Goal: Information Seeking & Learning: Learn about a topic

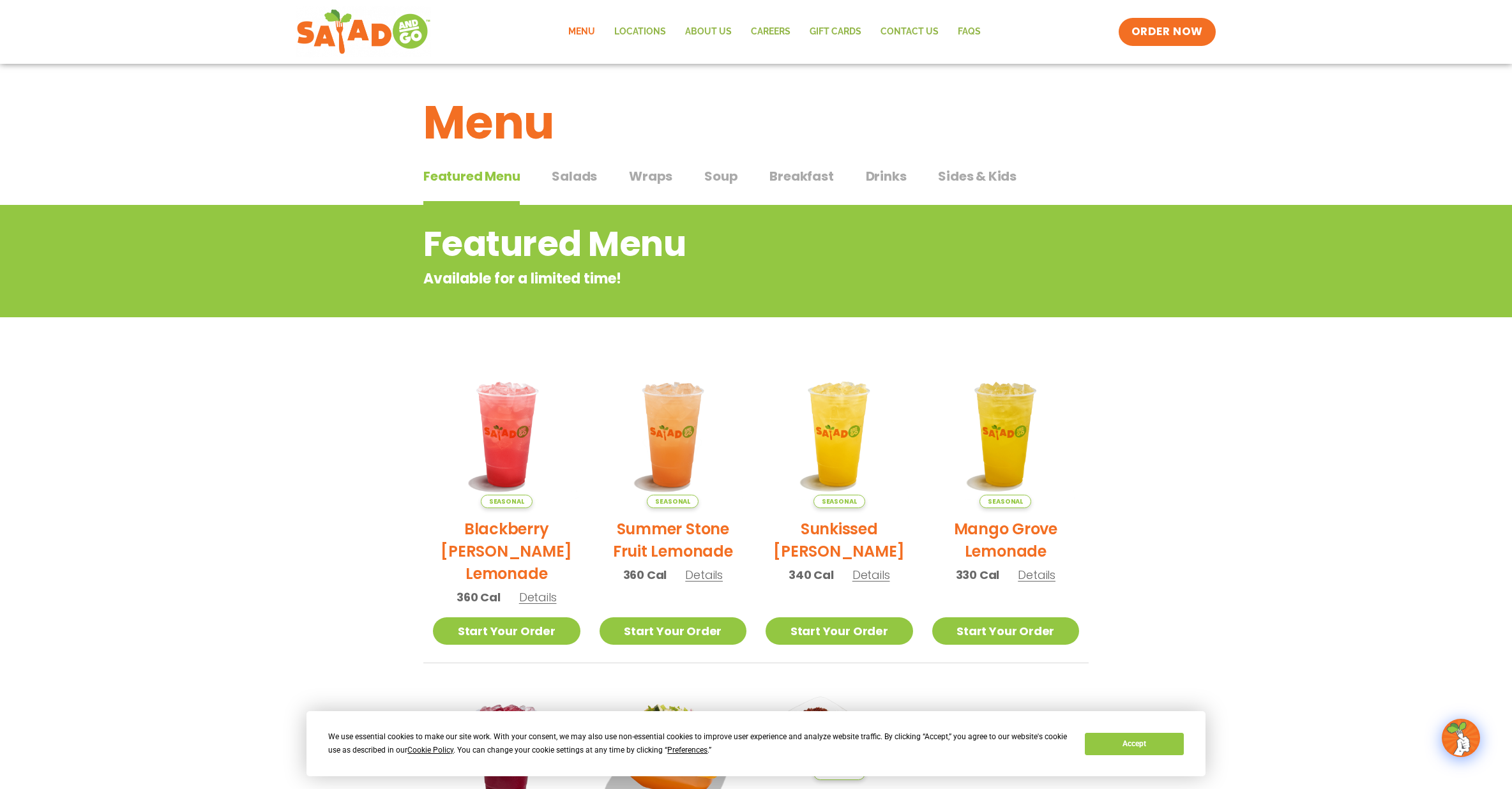
click at [806, 172] on span "Breakfast" at bounding box center [801, 177] width 64 height 19
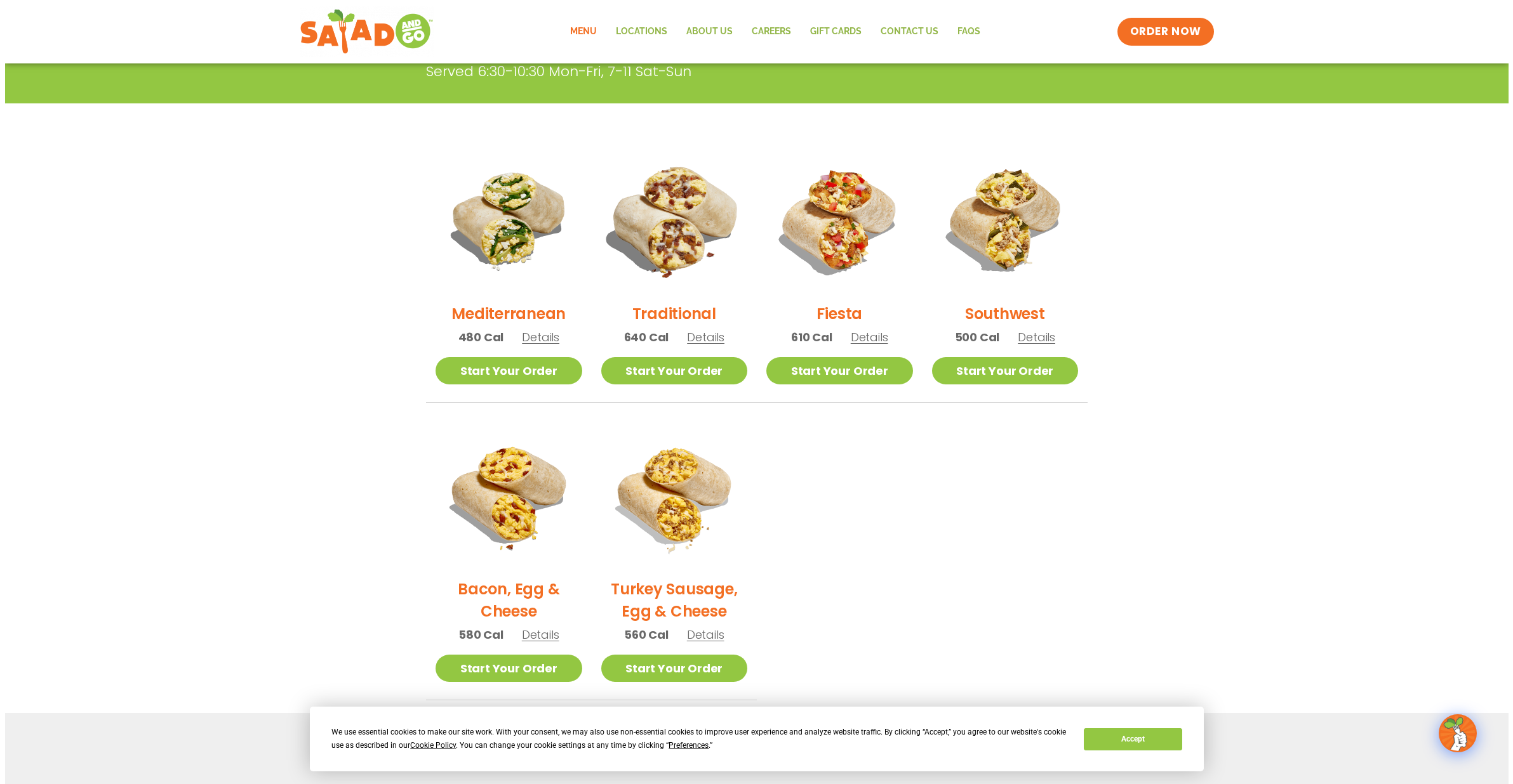
scroll to position [317, 0]
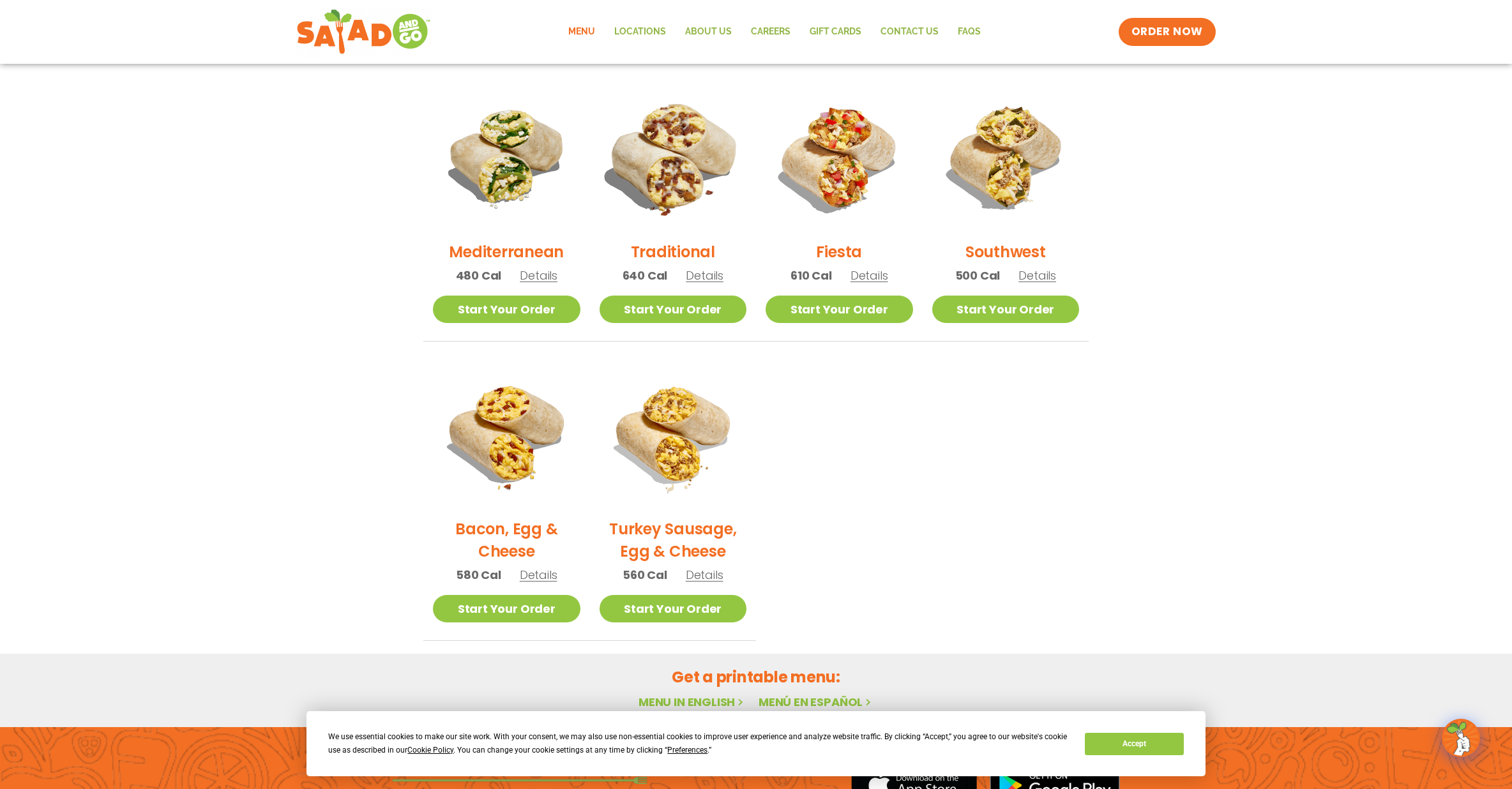
click at [664, 167] on img at bounding box center [672, 157] width 173 height 173
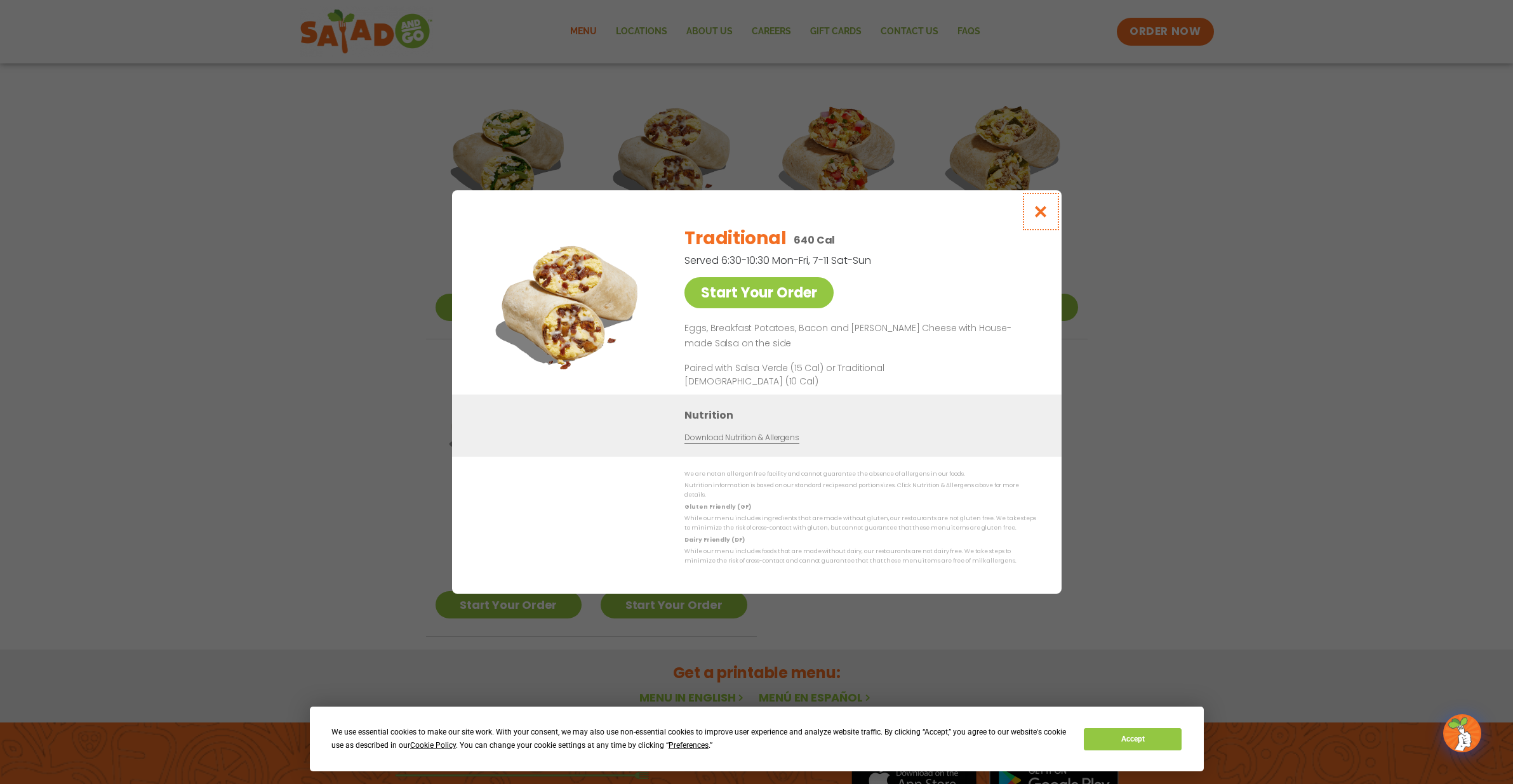
click at [1045, 215] on icon "Close modal" at bounding box center [1041, 211] width 16 height 14
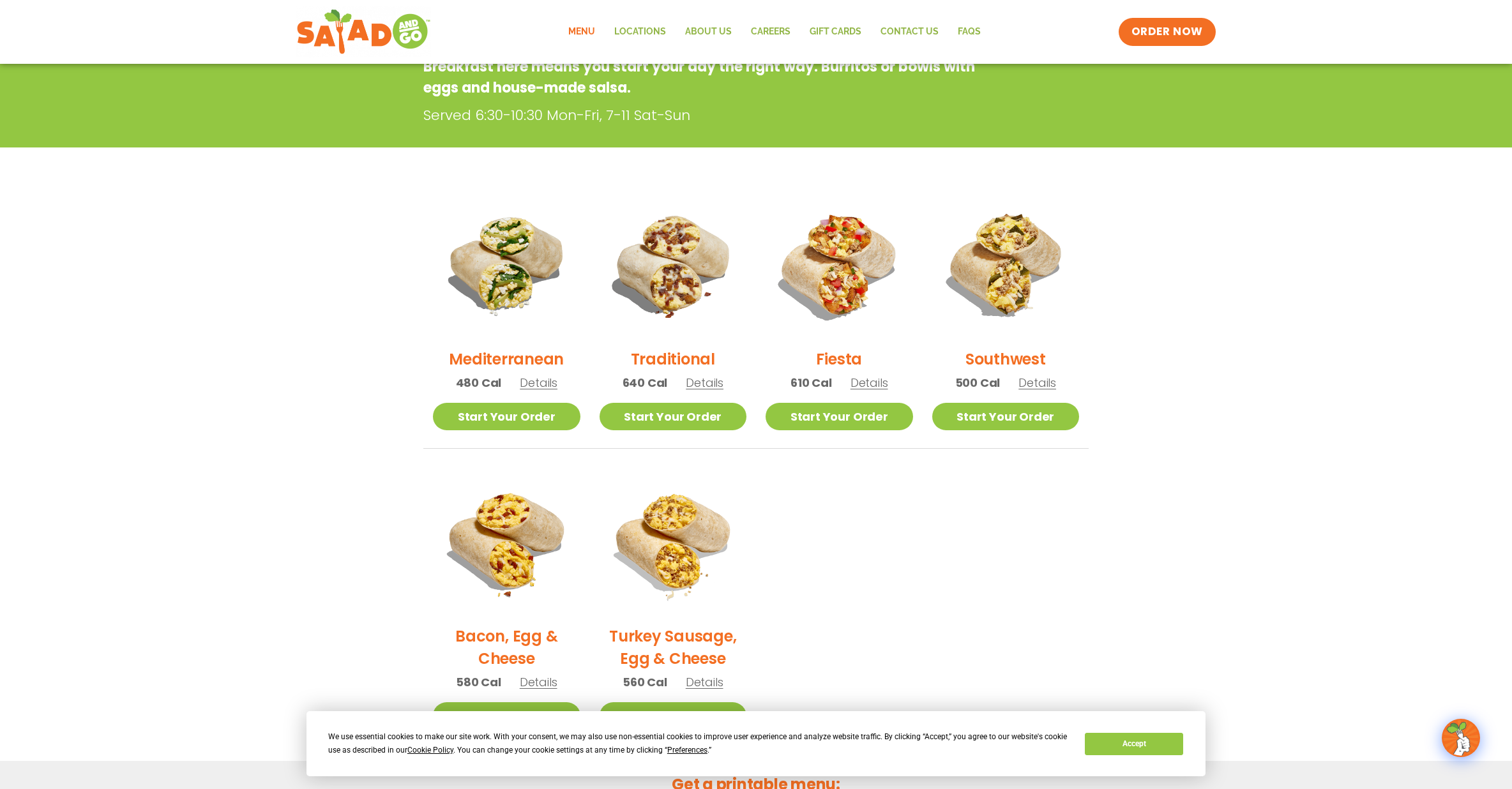
scroll to position [205, 0]
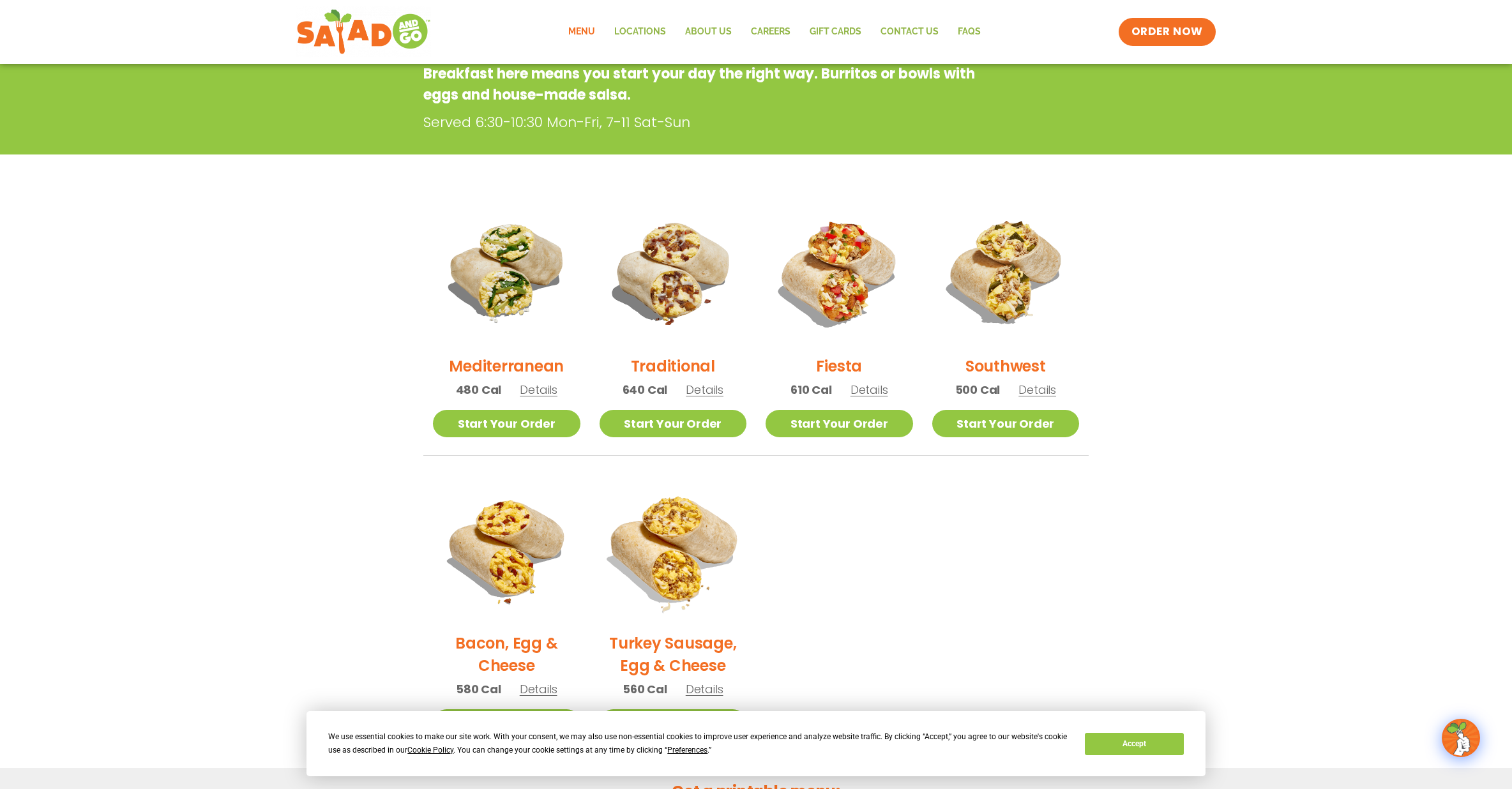
click at [662, 543] on img at bounding box center [672, 548] width 173 height 173
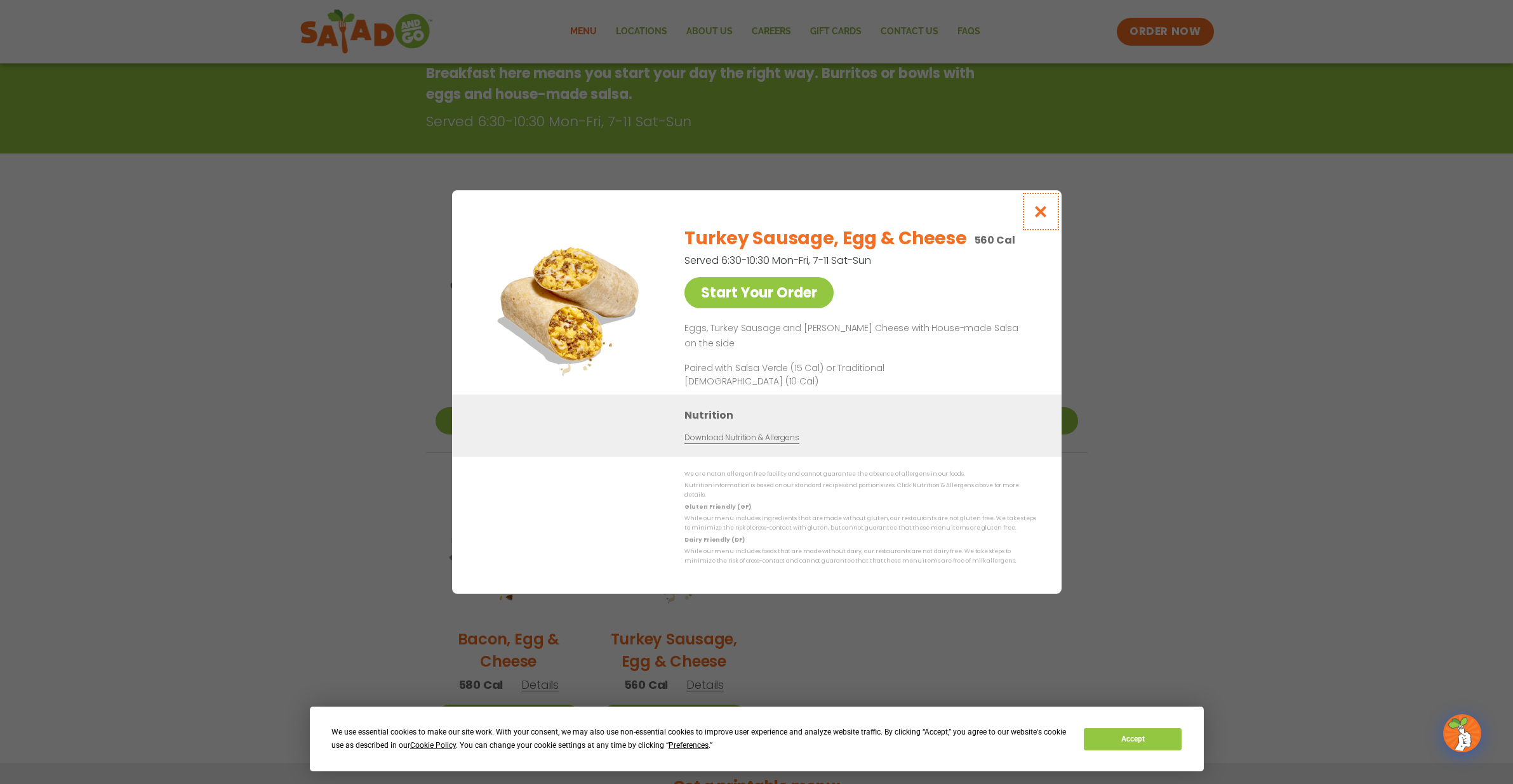
click at [1040, 214] on icon "Close modal" at bounding box center [1041, 211] width 16 height 14
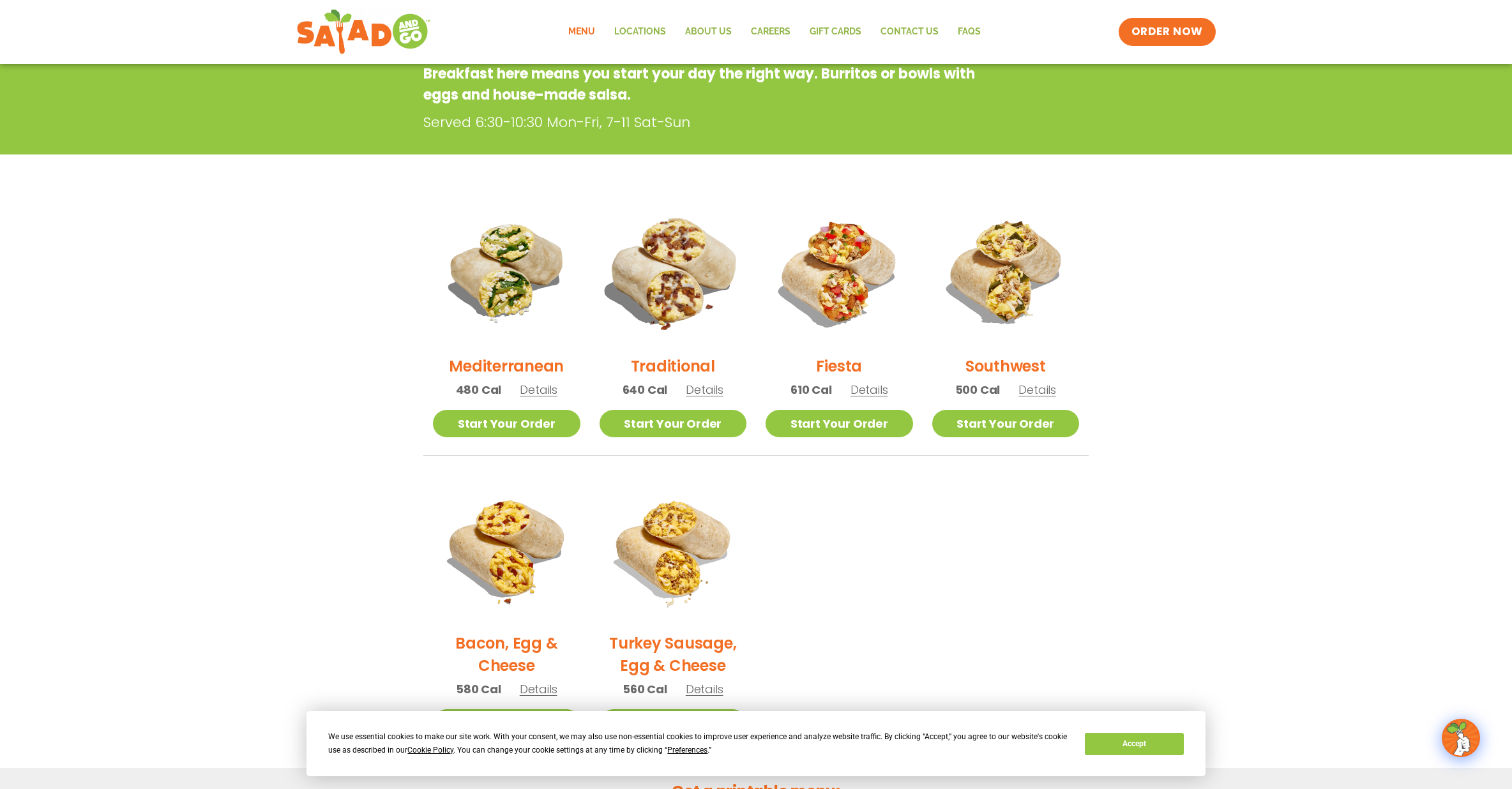
click at [672, 271] on img at bounding box center [672, 271] width 173 height 173
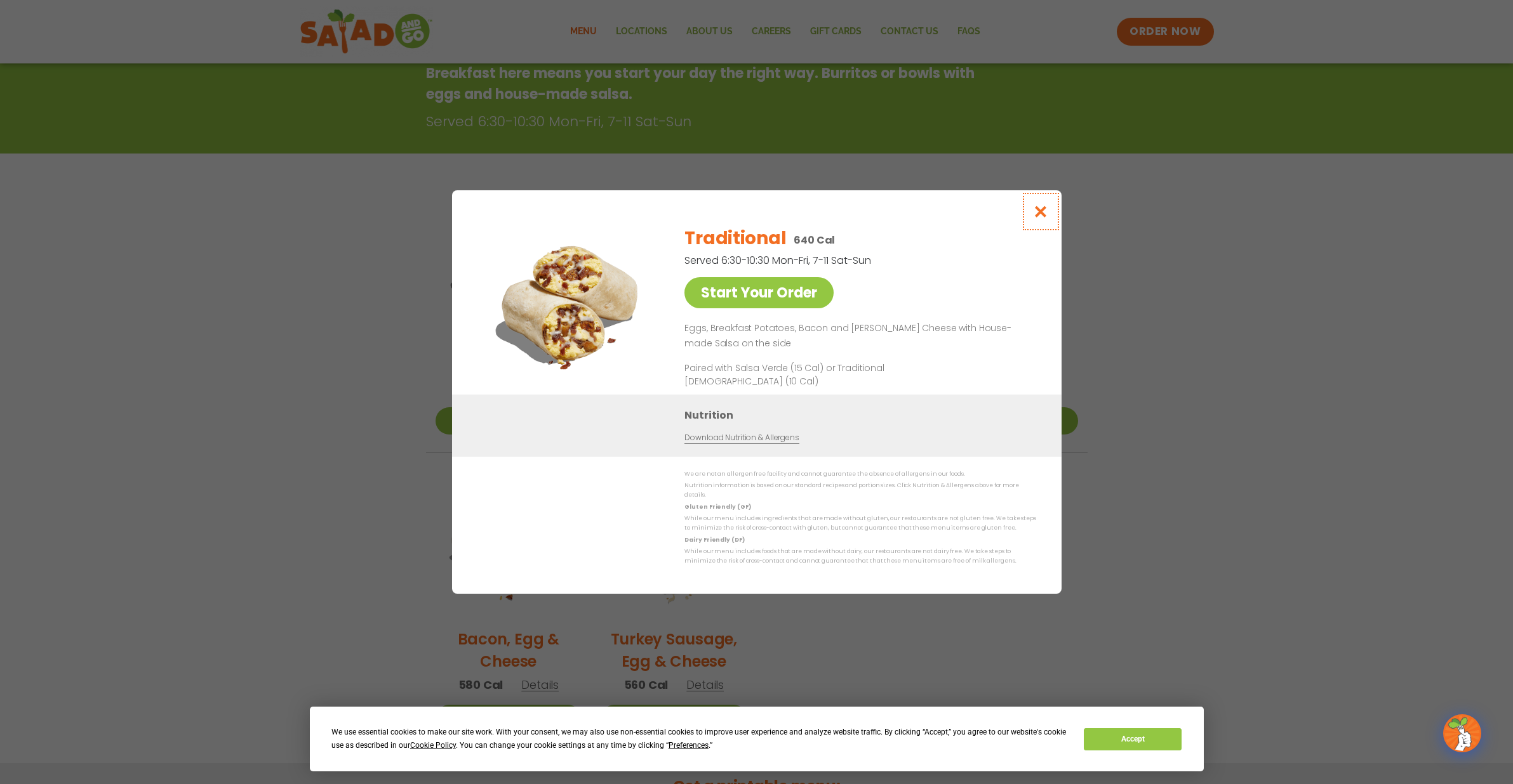
click at [1041, 214] on icon "Close modal" at bounding box center [1041, 211] width 16 height 14
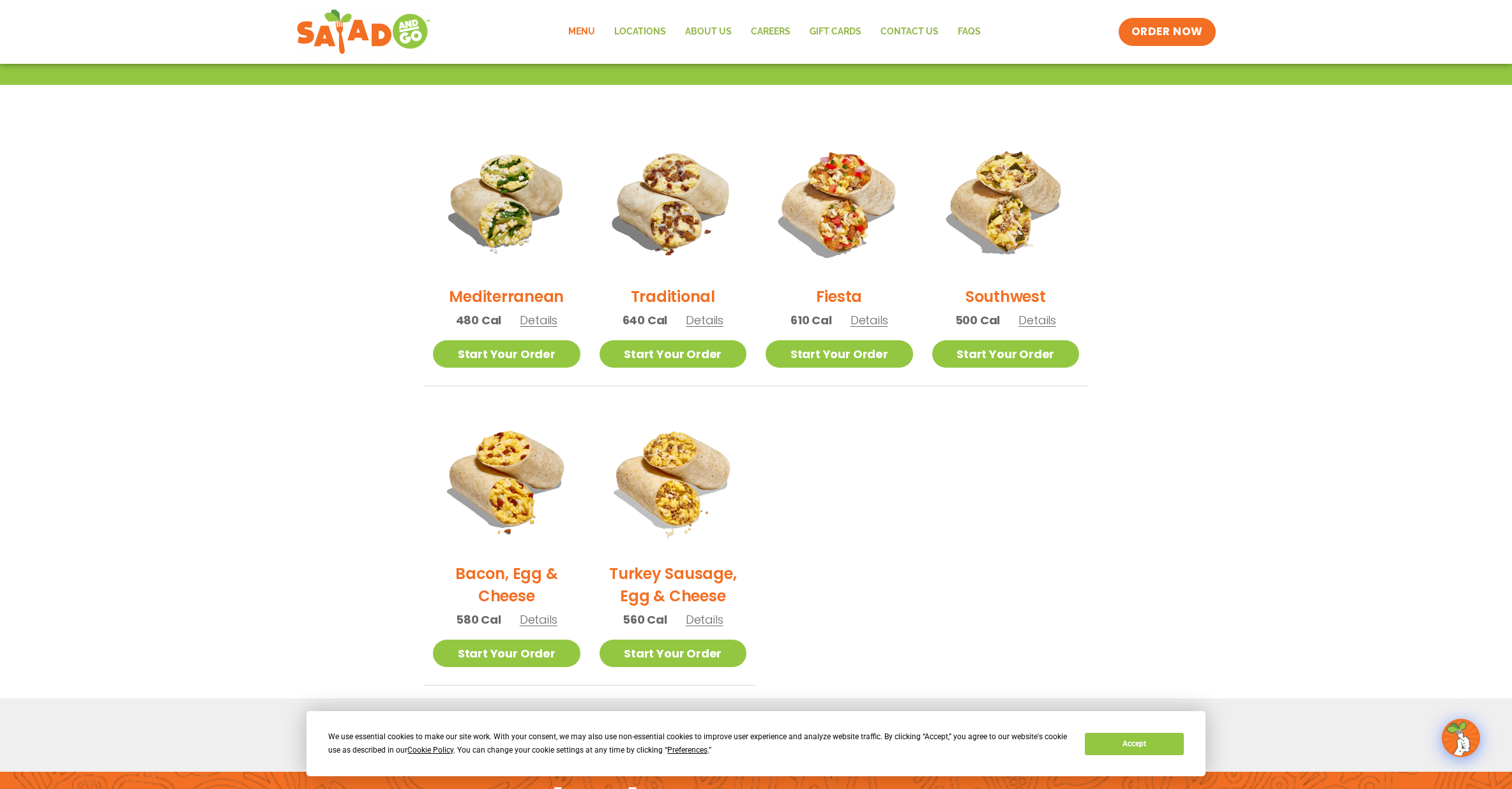
scroll to position [273, 0]
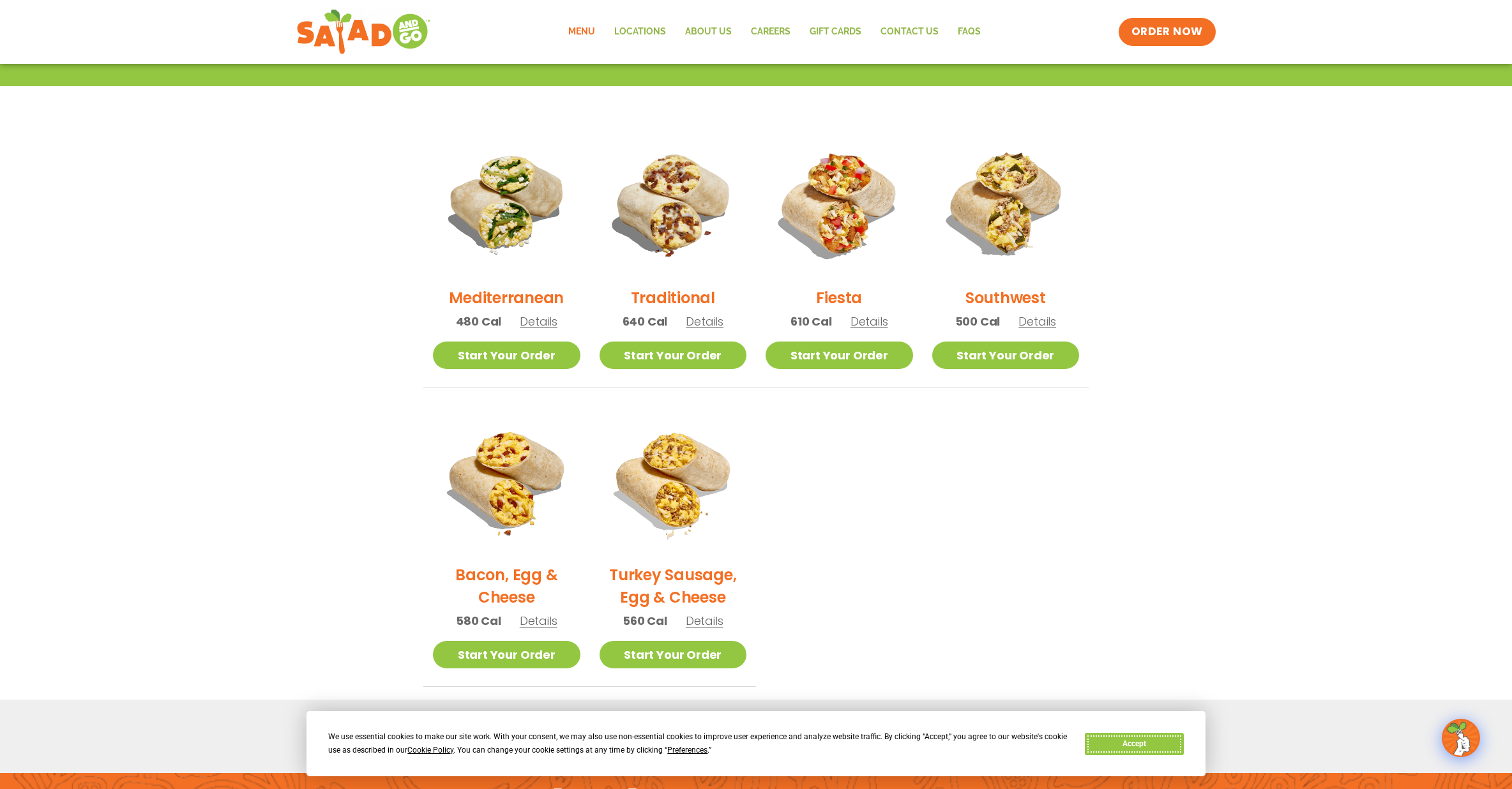
click at [1137, 744] on button "Accept" at bounding box center [1133, 744] width 98 height 23
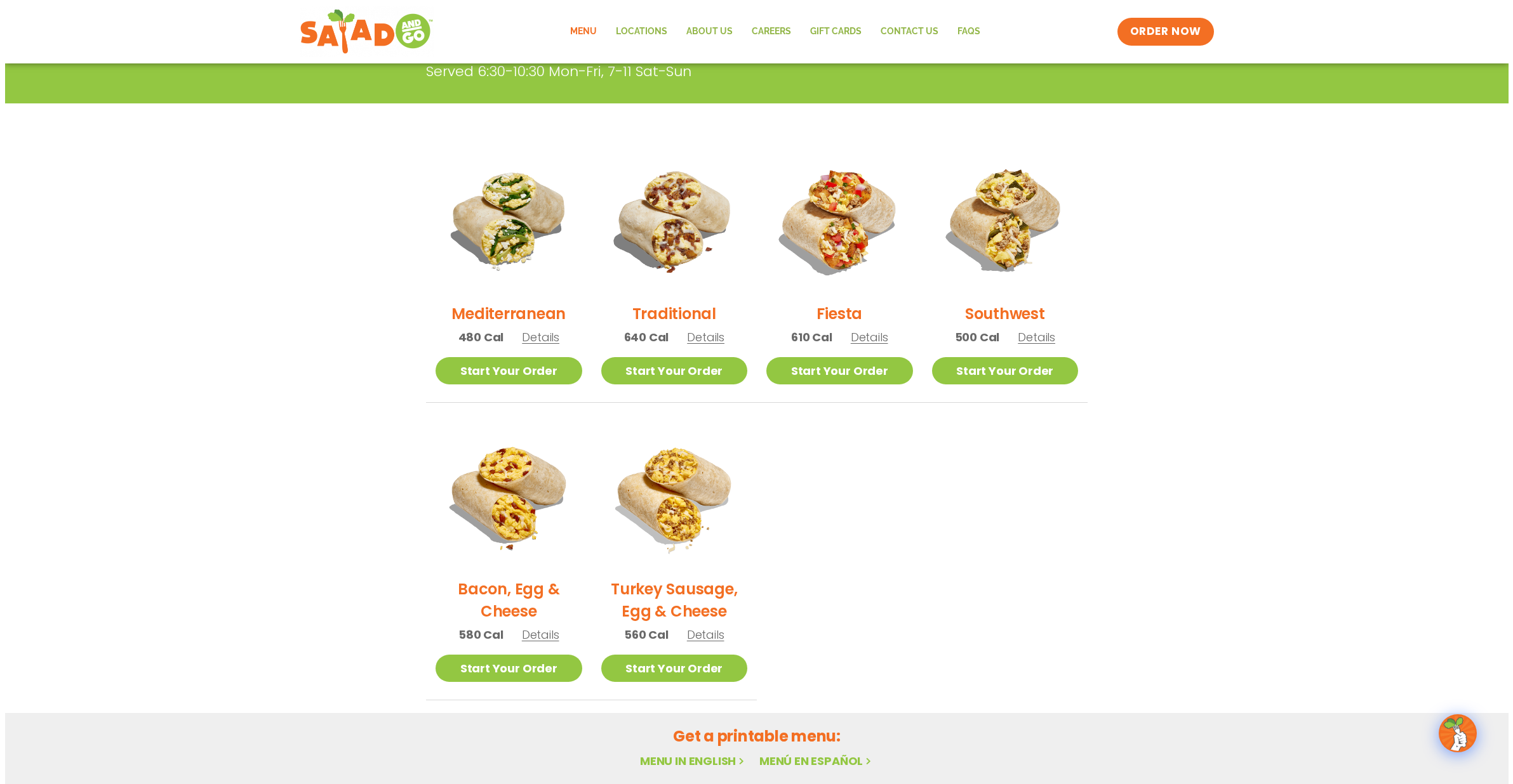
scroll to position [317, 0]
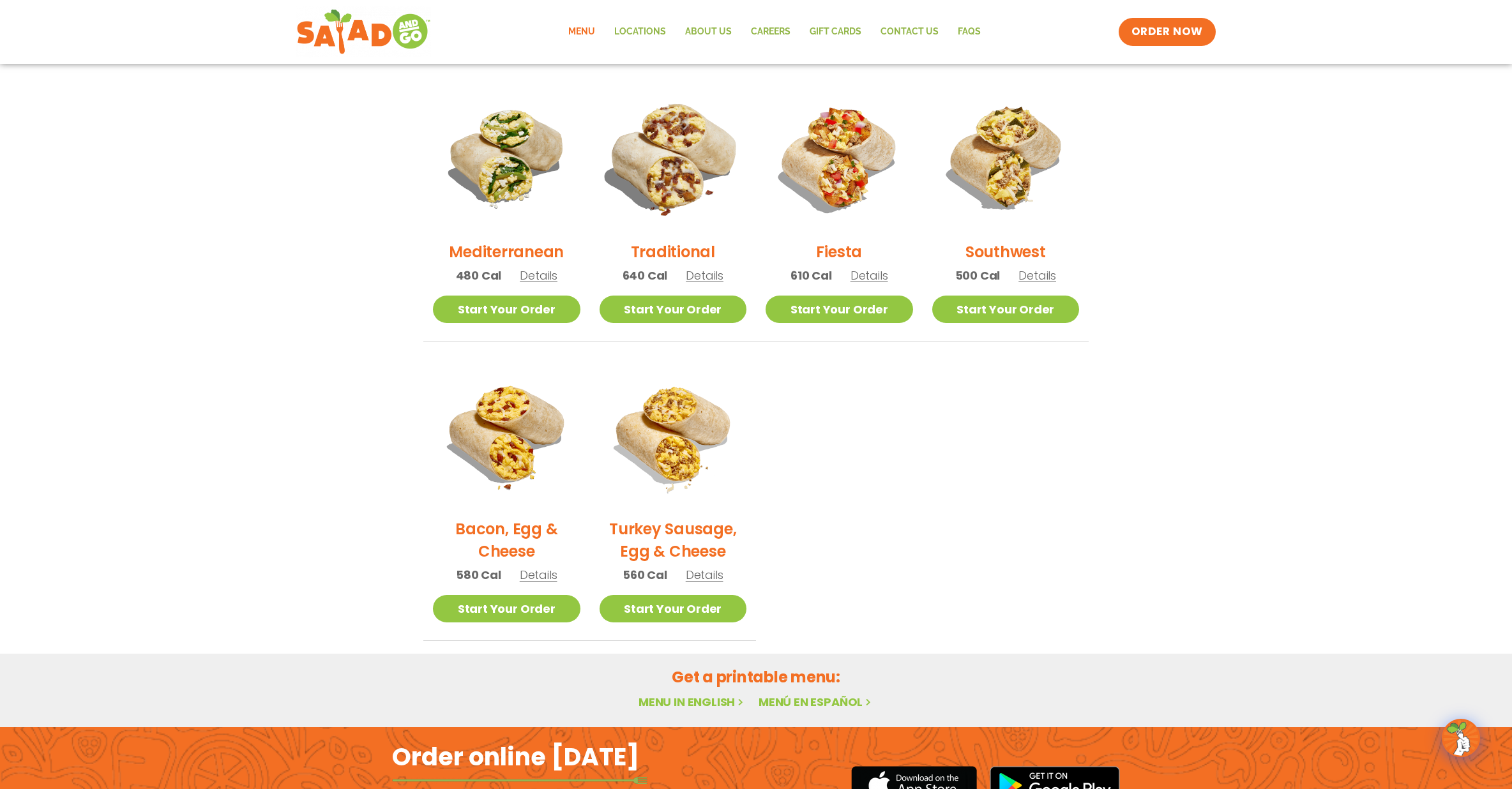
click at [691, 161] on img at bounding box center [672, 157] width 173 height 173
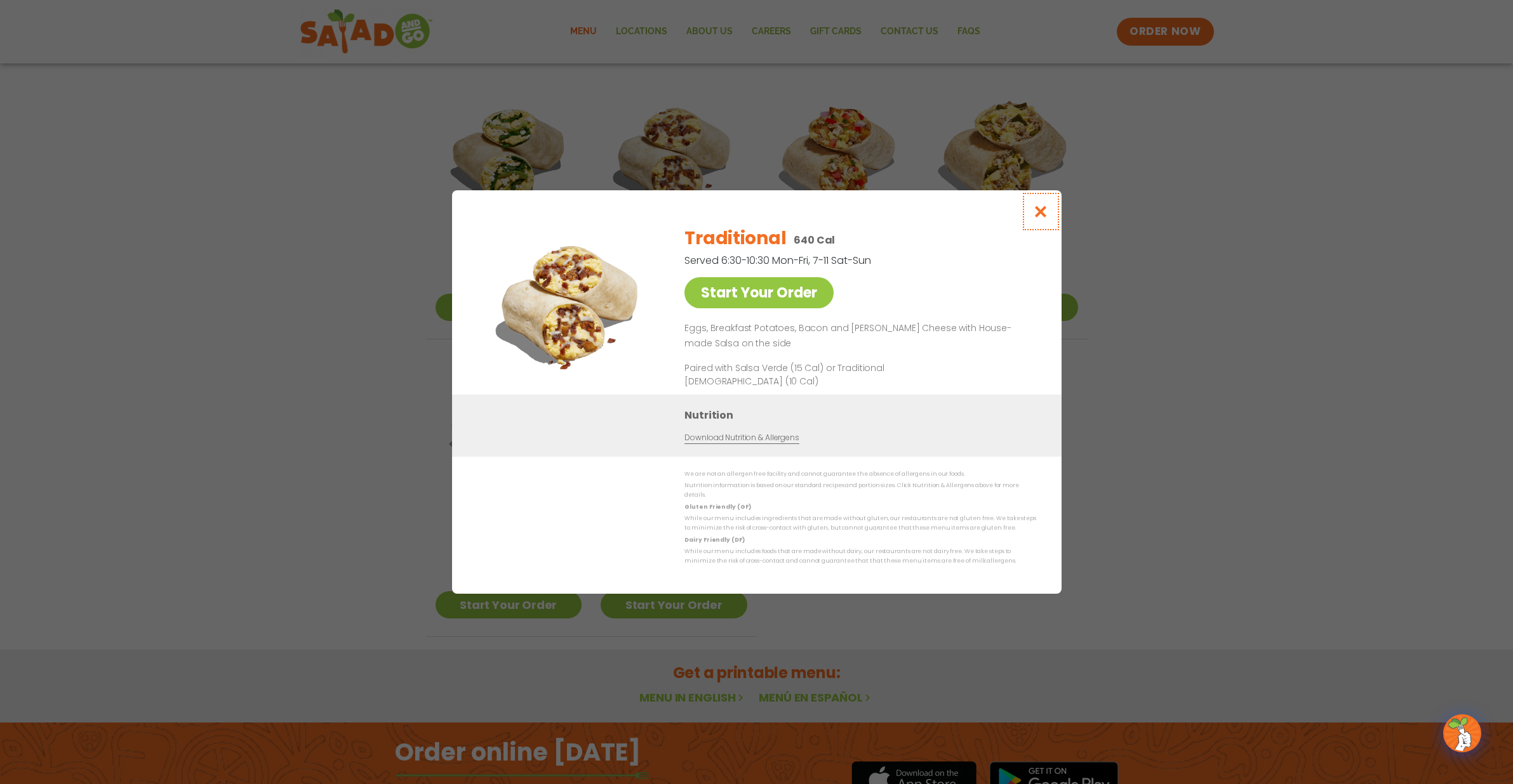
click at [1042, 218] on icon "Close modal" at bounding box center [1041, 211] width 16 height 14
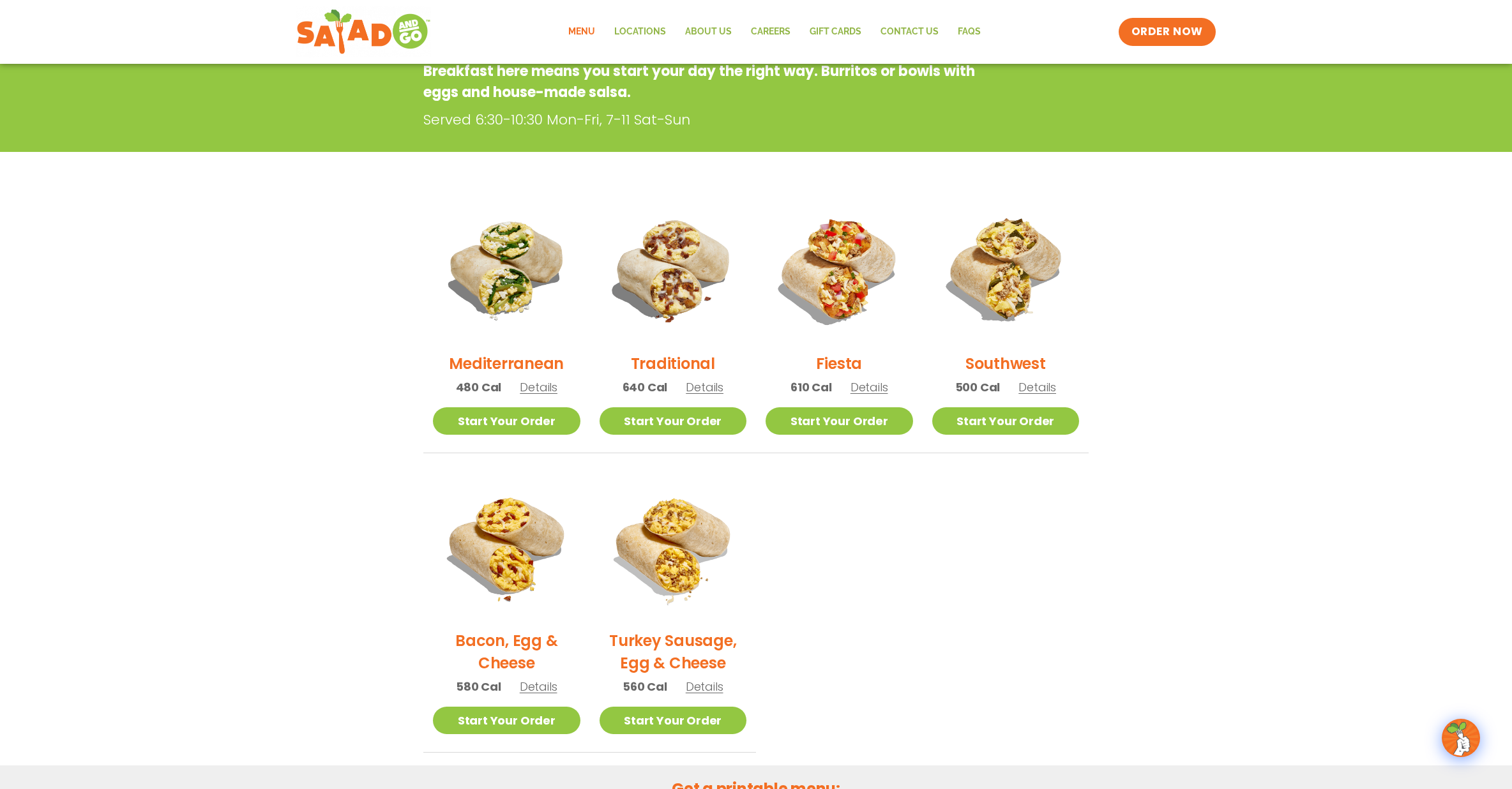
scroll to position [205, 0]
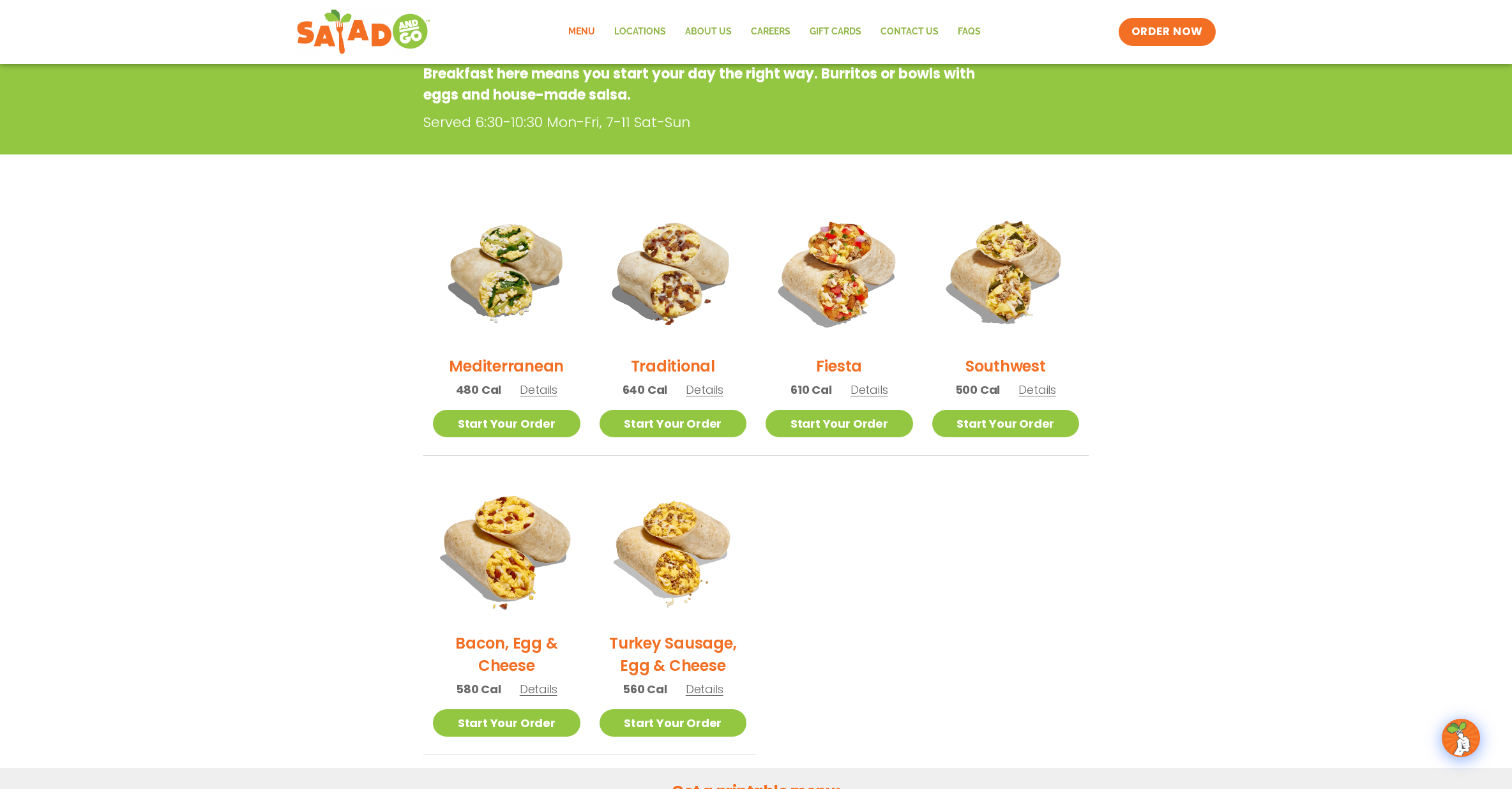
click at [536, 537] on img at bounding box center [506, 548] width 173 height 173
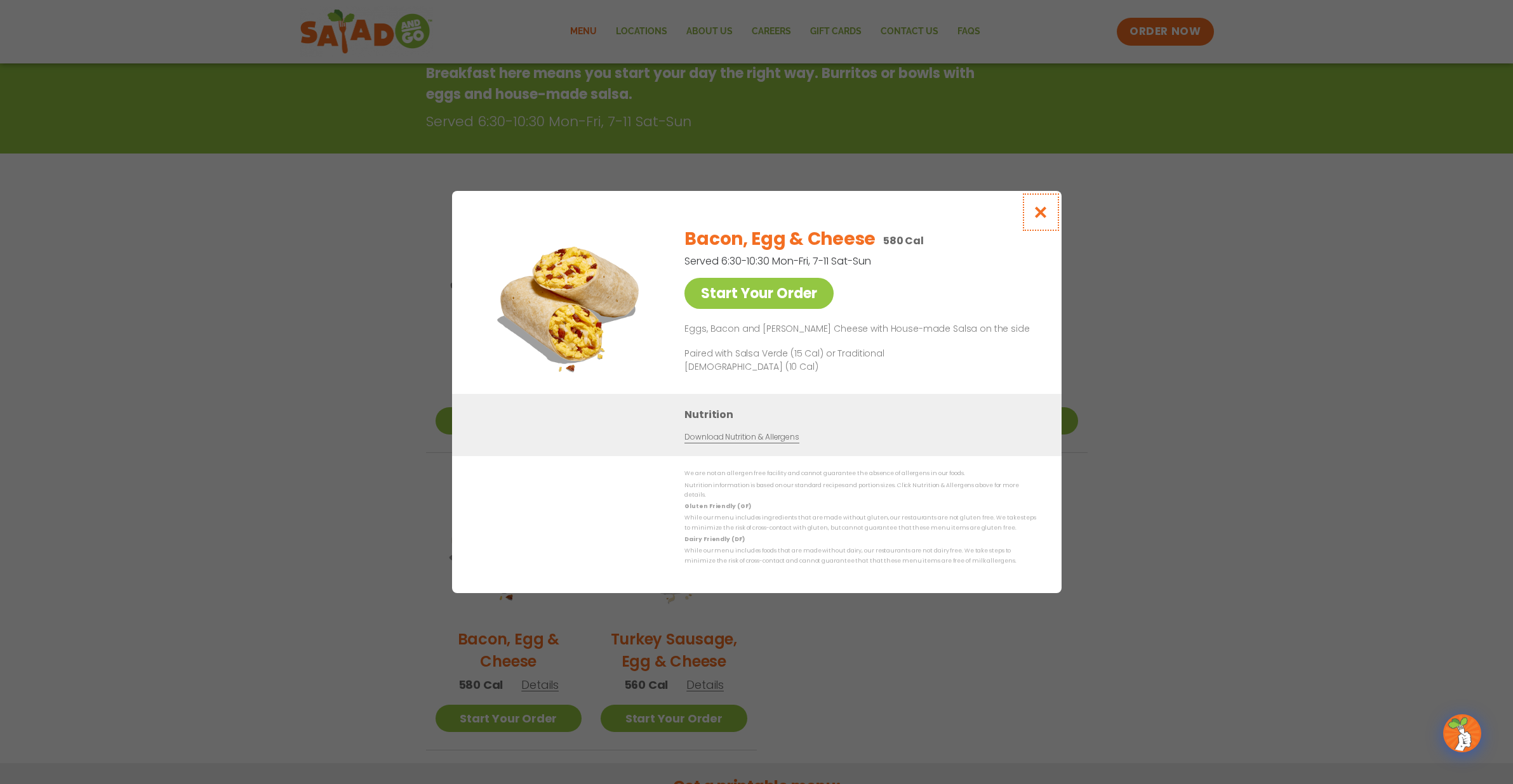
click at [1047, 217] on icon "Close modal" at bounding box center [1041, 212] width 16 height 14
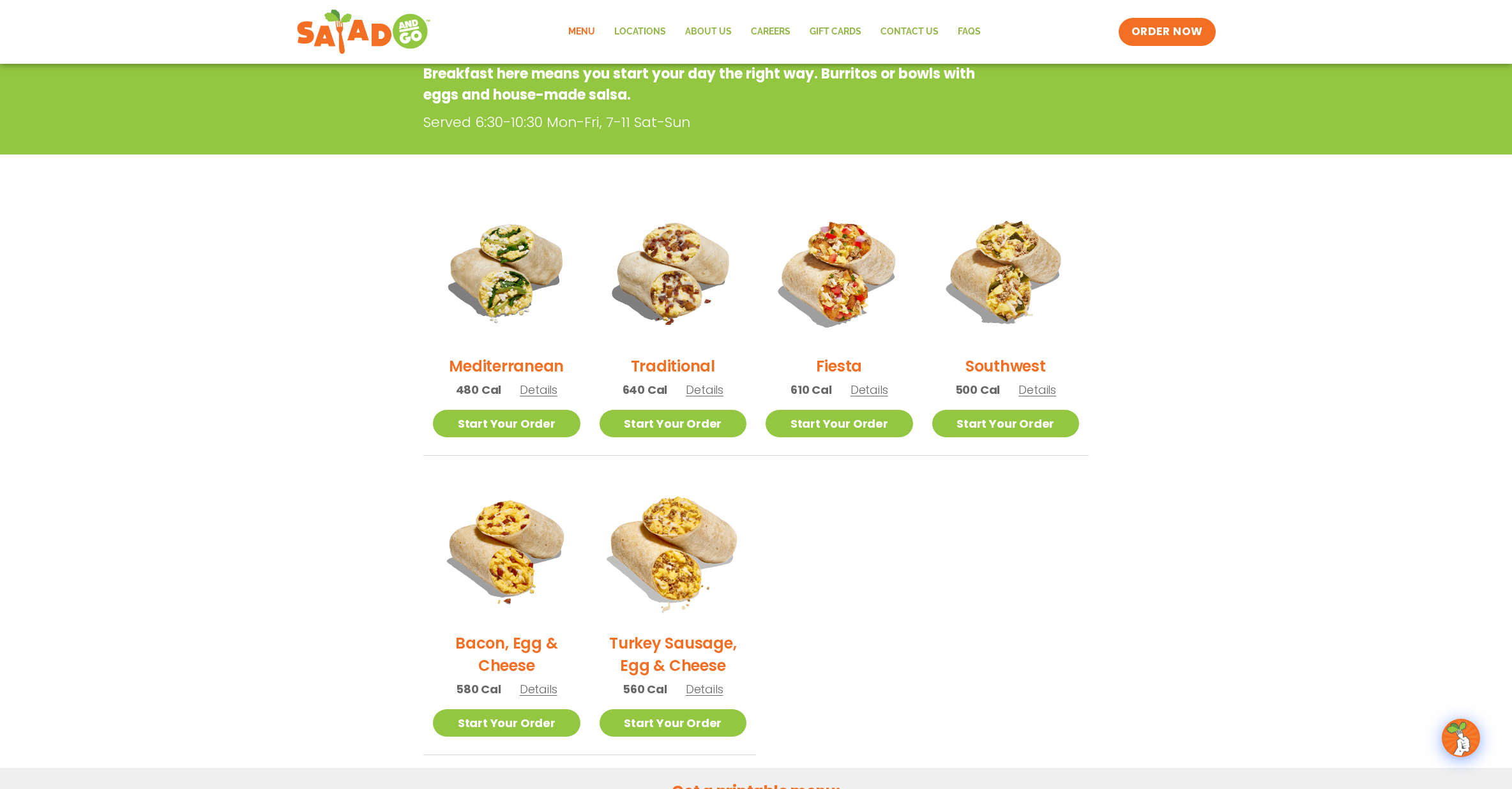
click at [684, 525] on img at bounding box center [672, 548] width 173 height 173
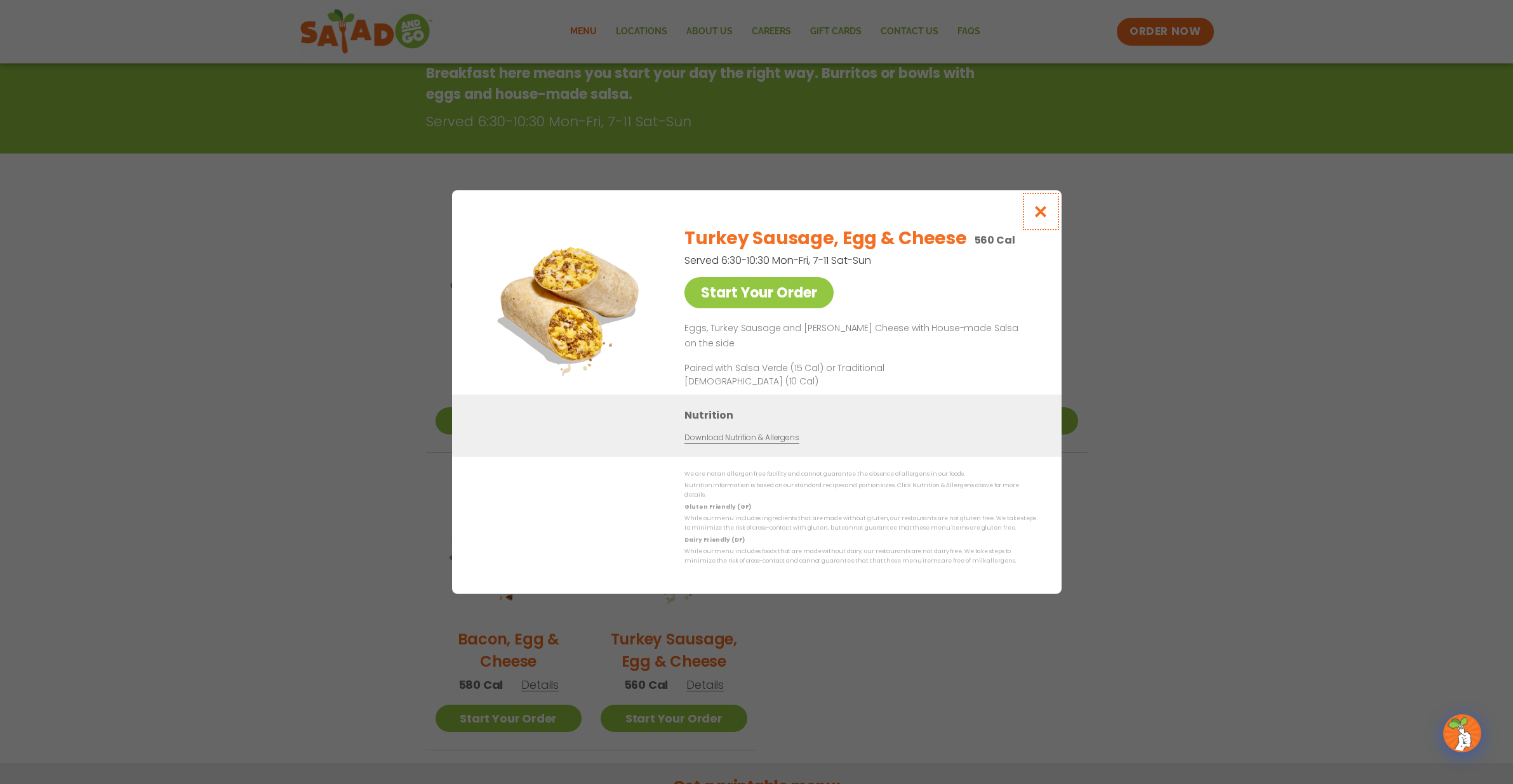
click at [1038, 218] on icon "Close modal" at bounding box center [1041, 211] width 16 height 14
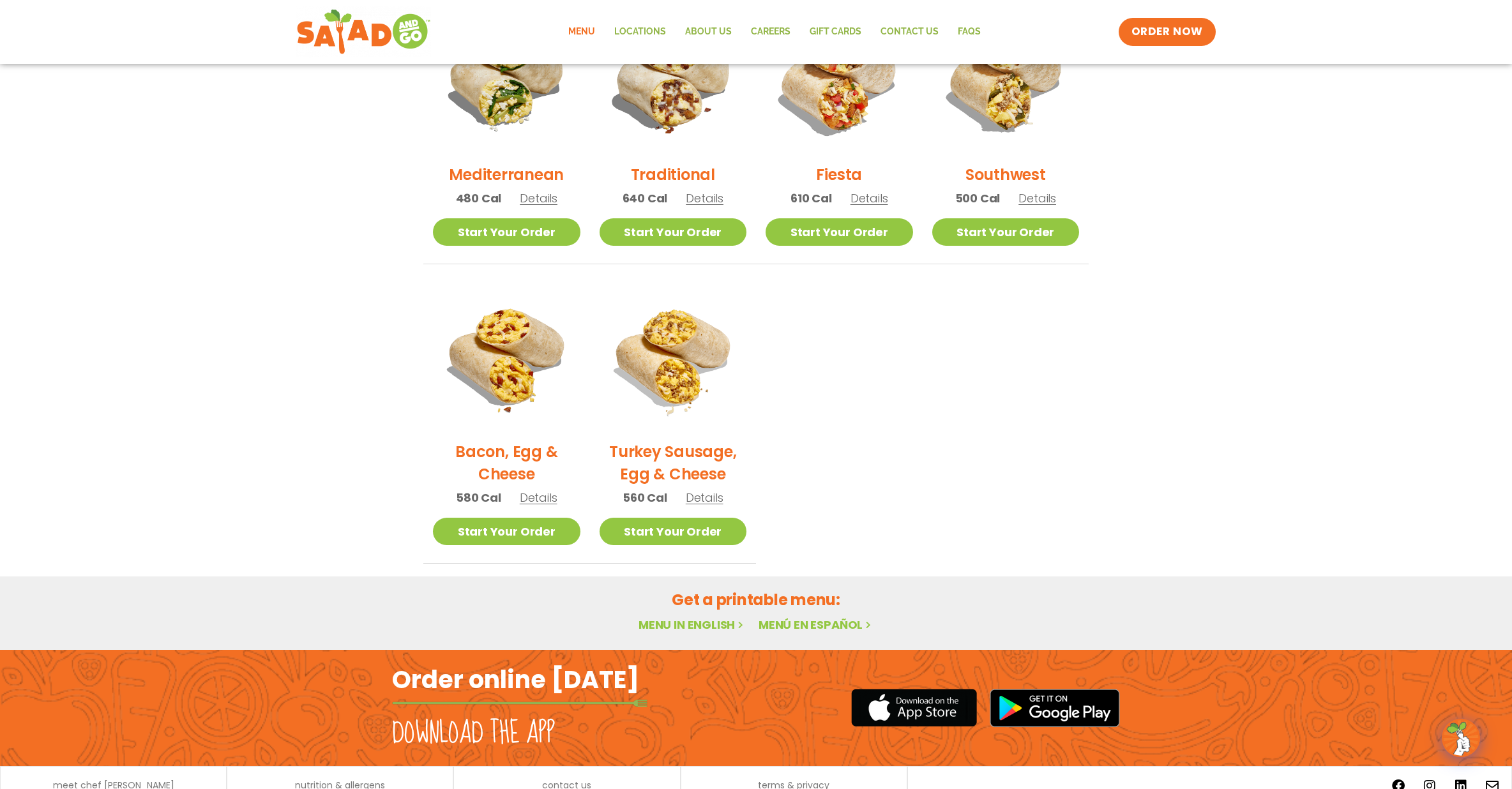
scroll to position [332, 0]
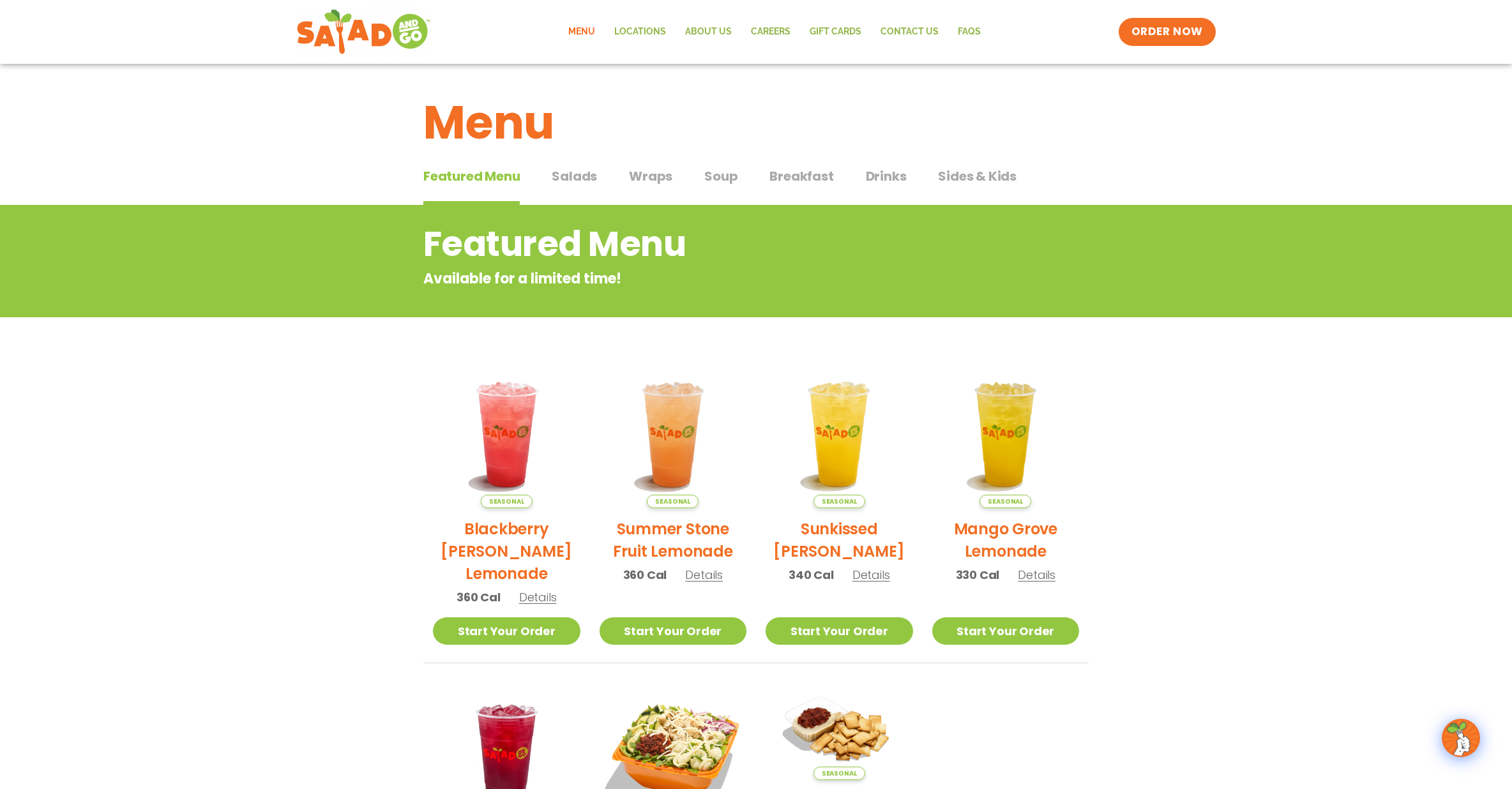
click at [799, 176] on span "Breakfast" at bounding box center [801, 177] width 64 height 19
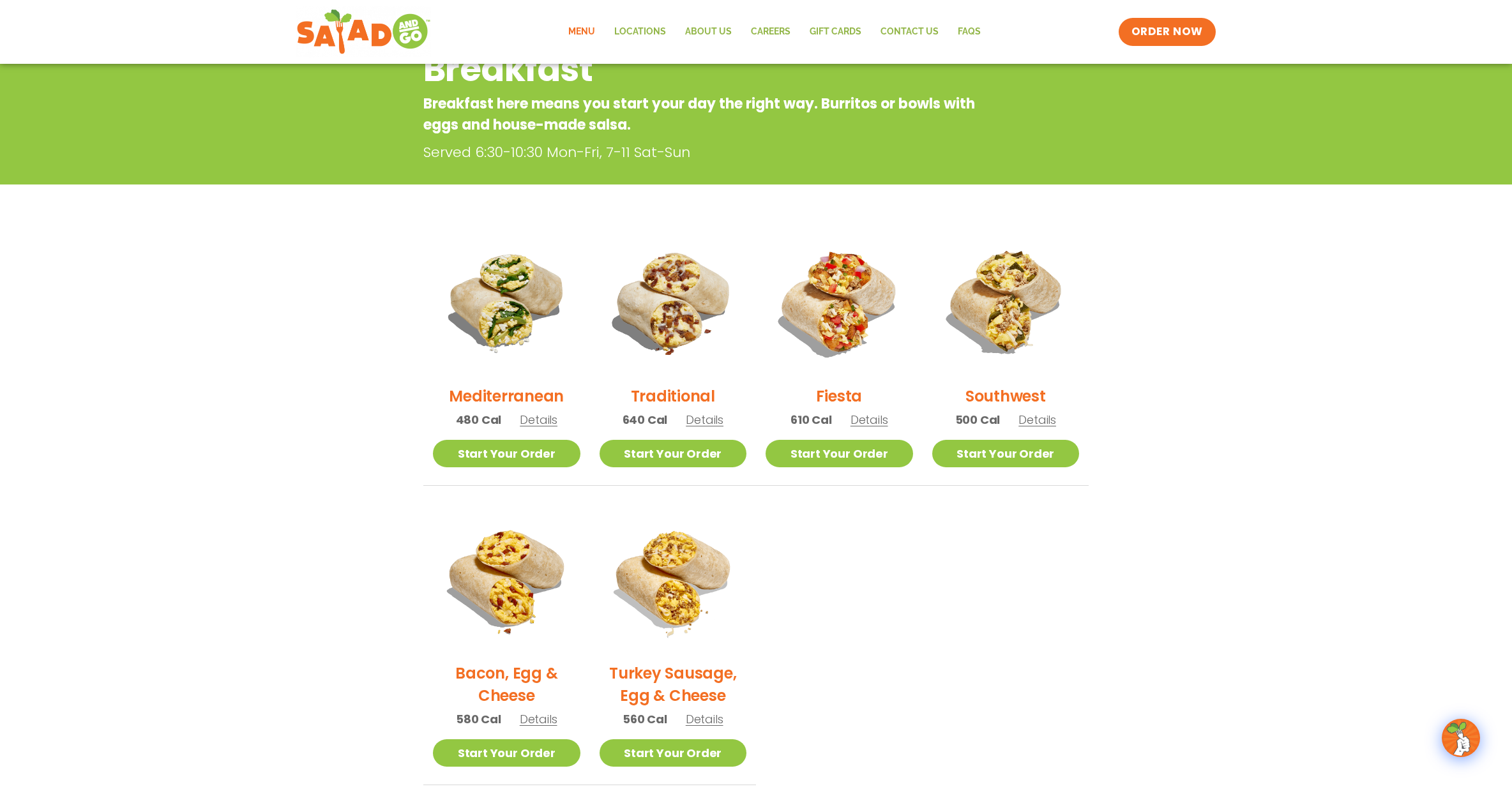
scroll to position [191, 0]
